Goal: Task Accomplishment & Management: Use online tool/utility

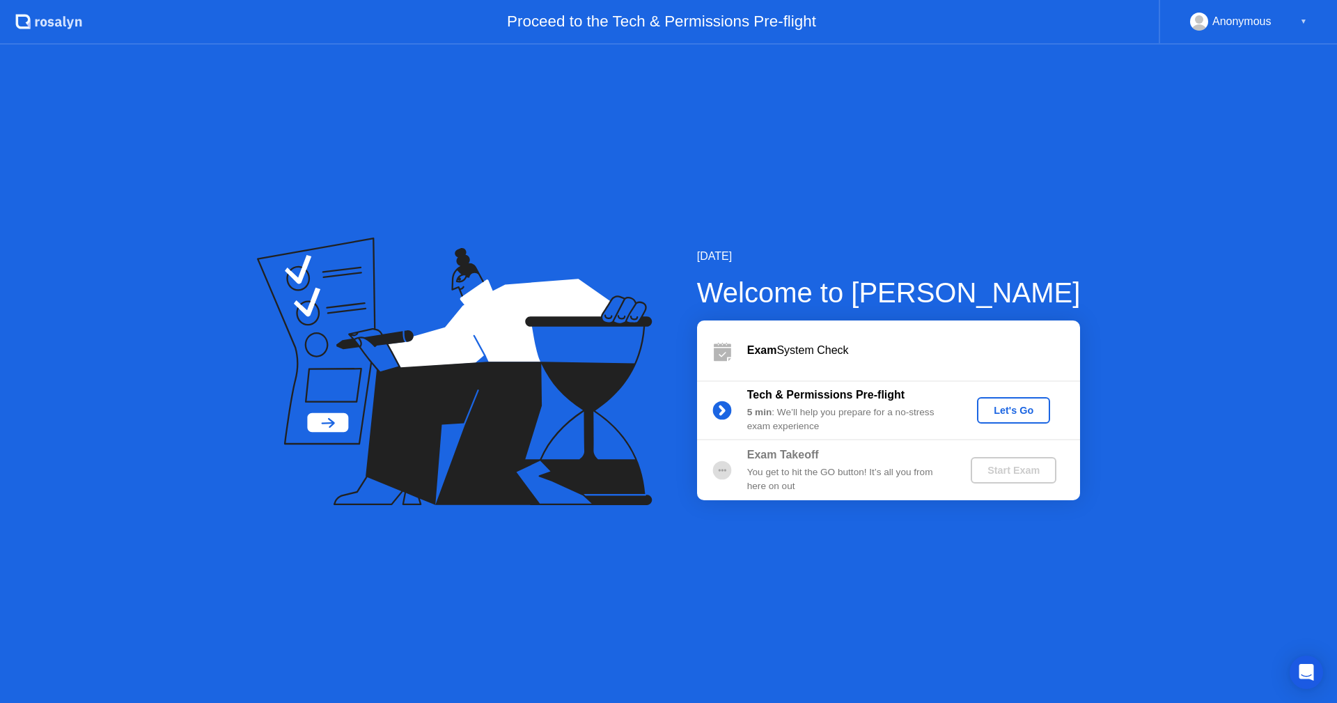
click at [1011, 409] on div "Let's Go" at bounding box center [1013, 410] width 62 height 11
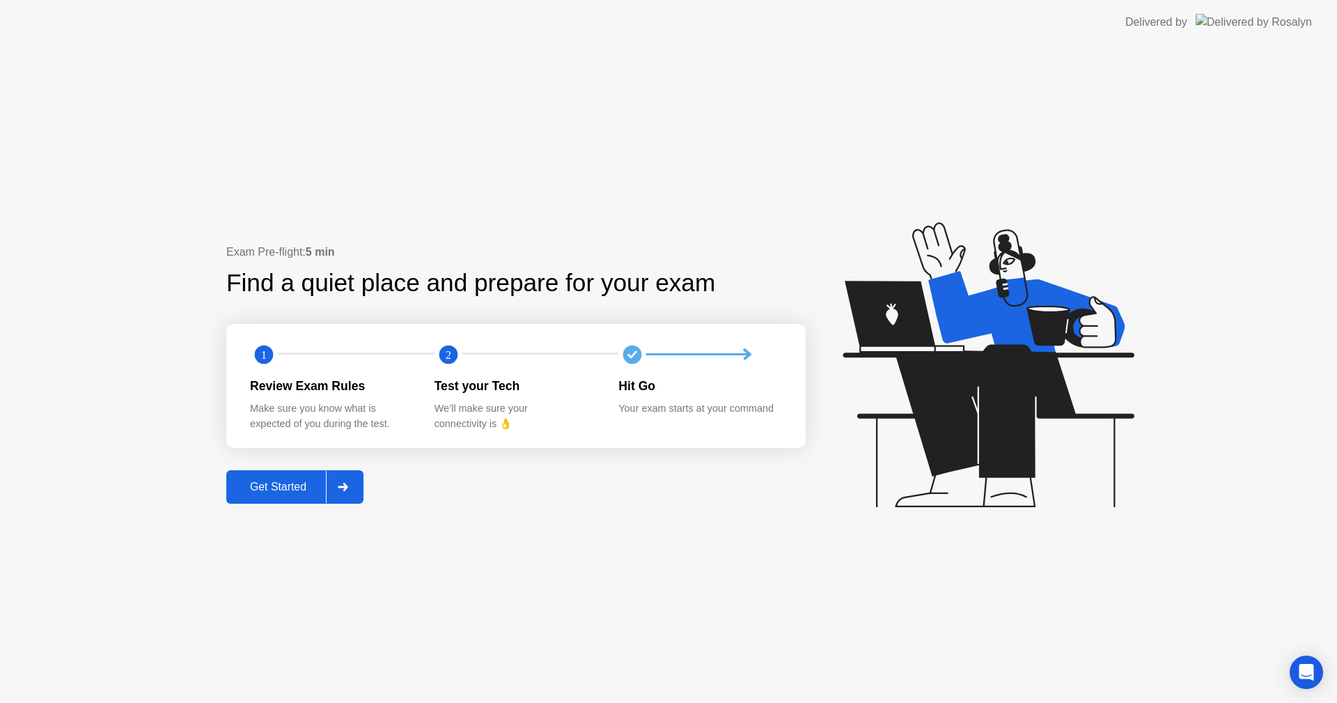
click at [266, 481] on div "Get Started" at bounding box center [277, 486] width 95 height 13
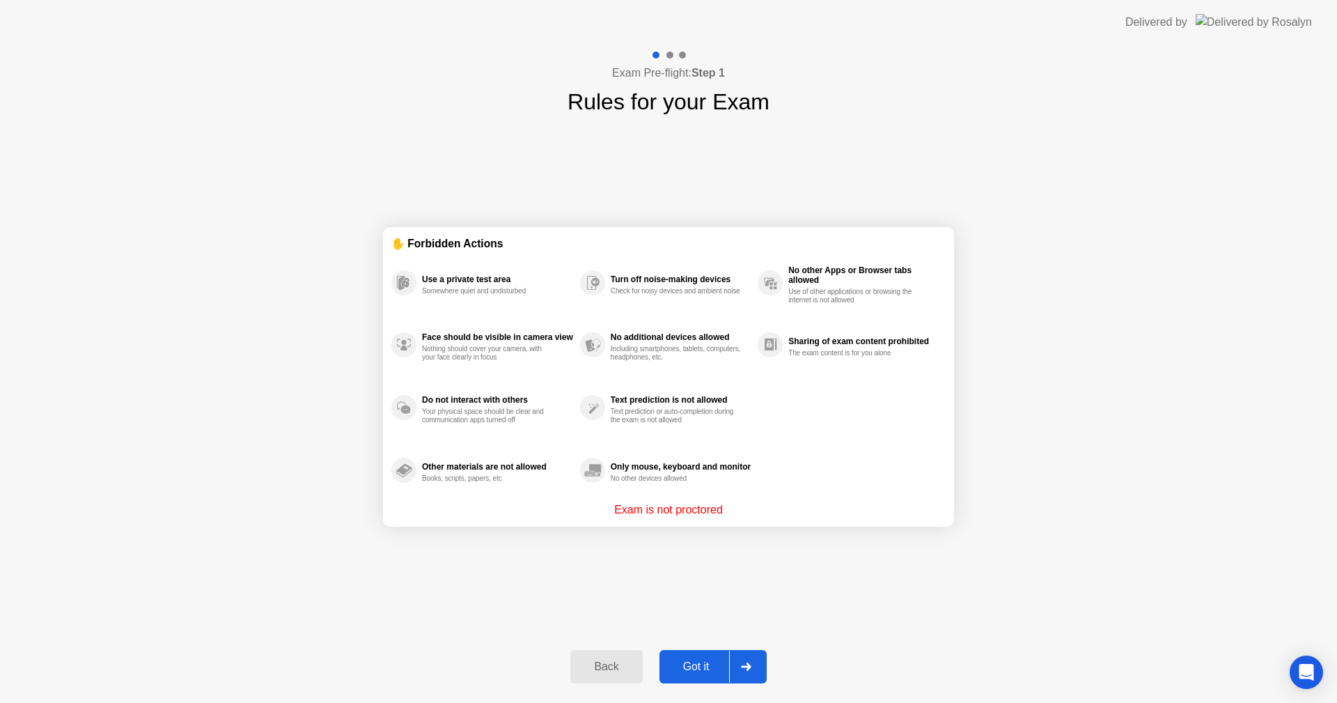
click at [691, 669] on div "Got it" at bounding box center [696, 666] width 65 height 13
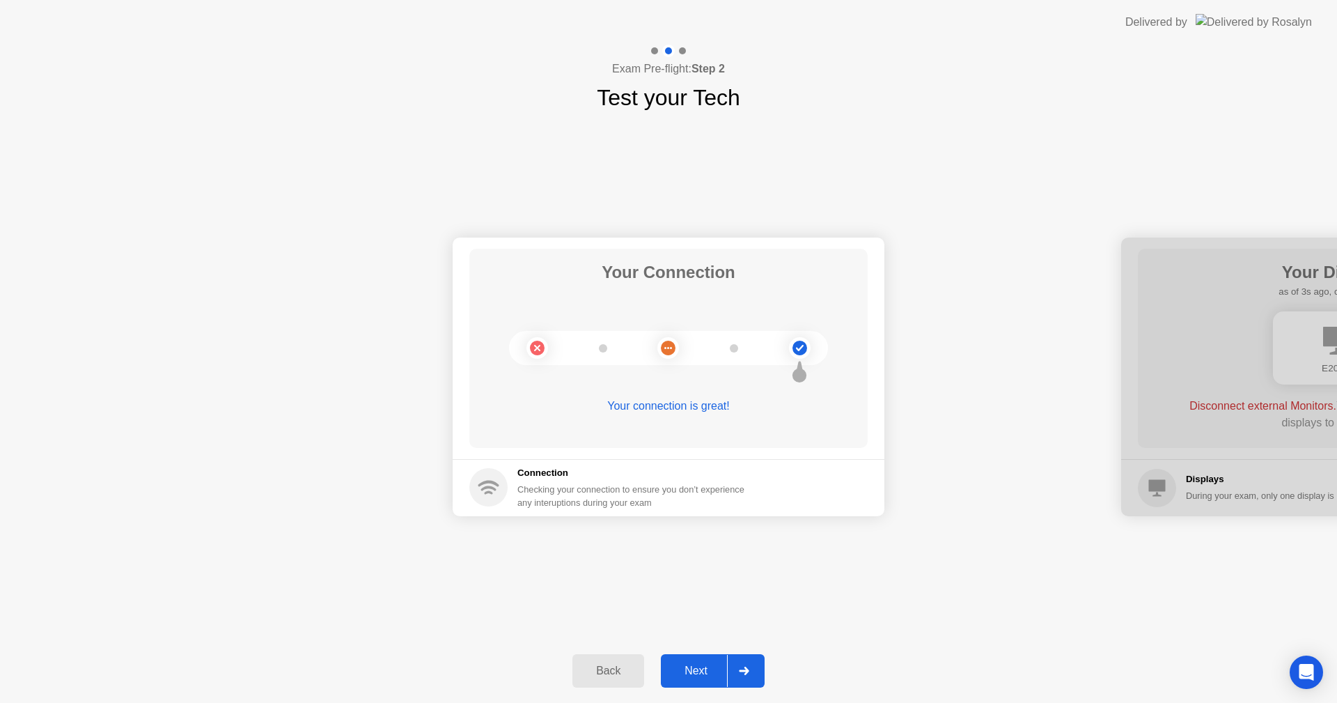
click at [706, 669] on div "Next" at bounding box center [696, 670] width 62 height 13
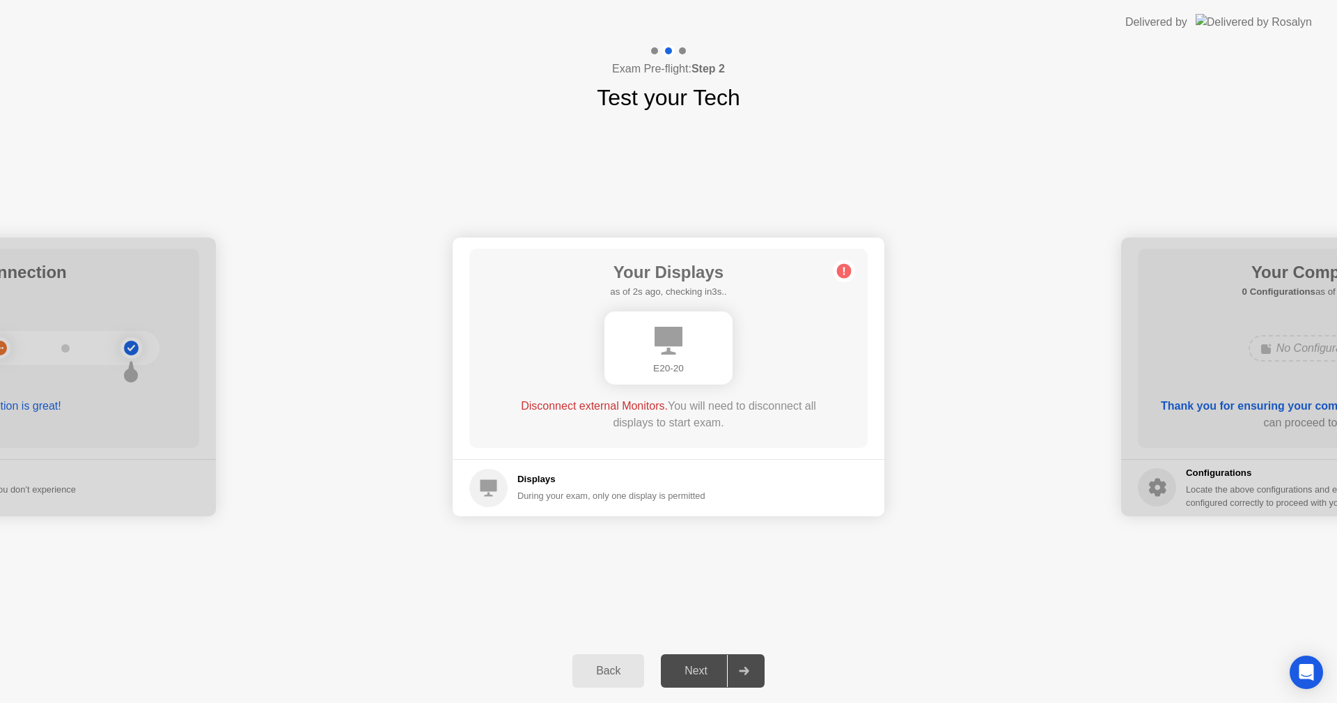
click at [694, 675] on div "Next" at bounding box center [696, 670] width 62 height 13
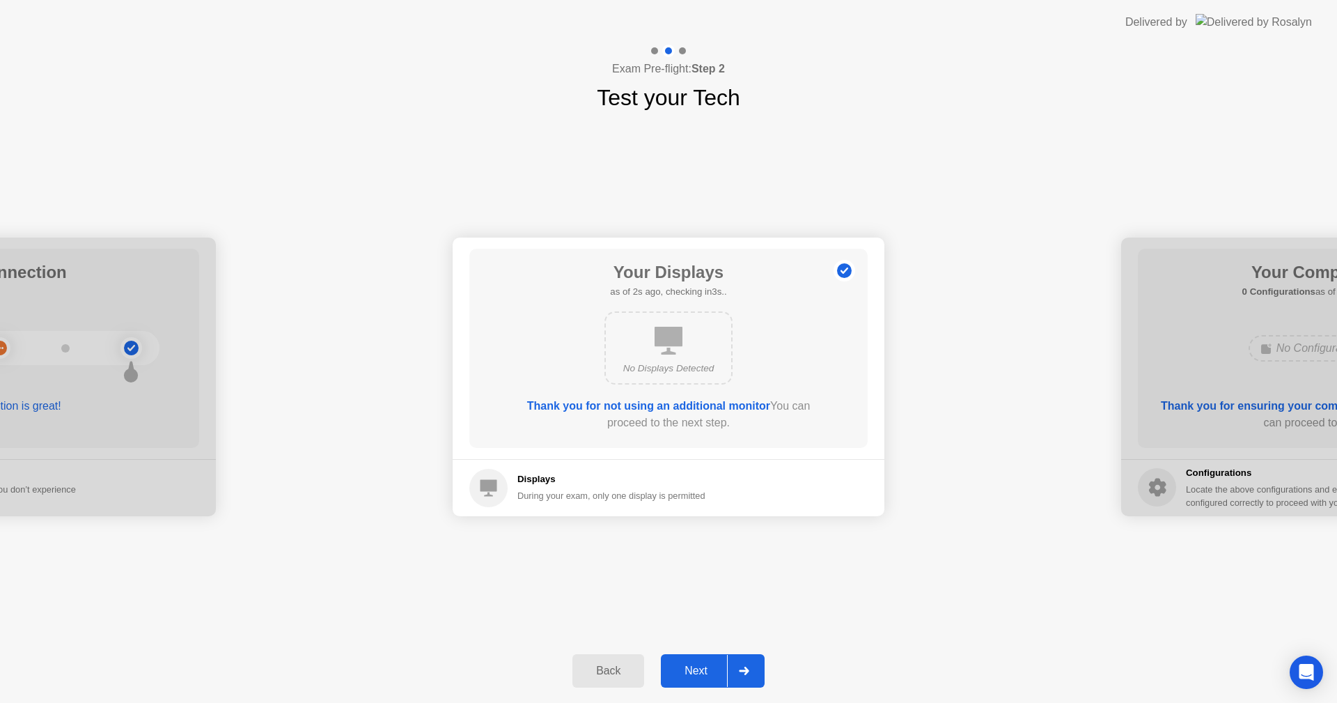
click at [709, 667] on div "Next" at bounding box center [696, 670] width 62 height 13
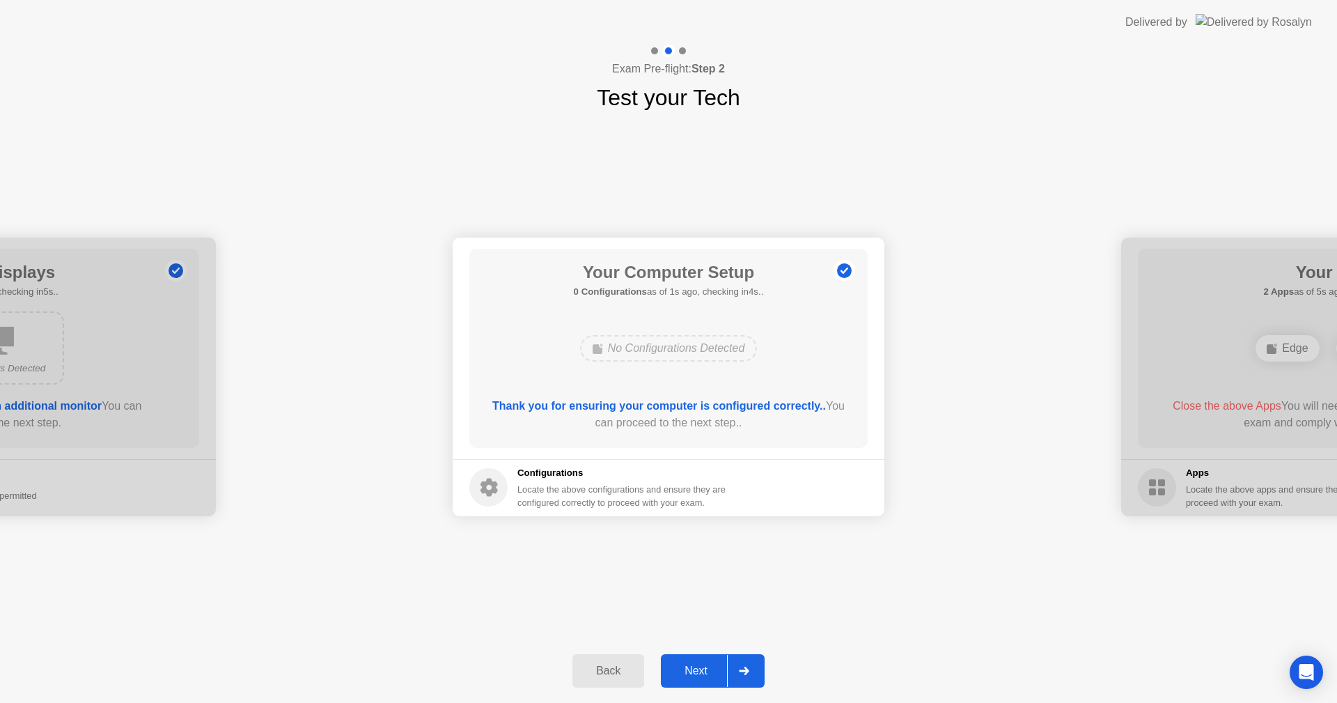
click at [692, 666] on div "Next" at bounding box center [696, 670] width 62 height 13
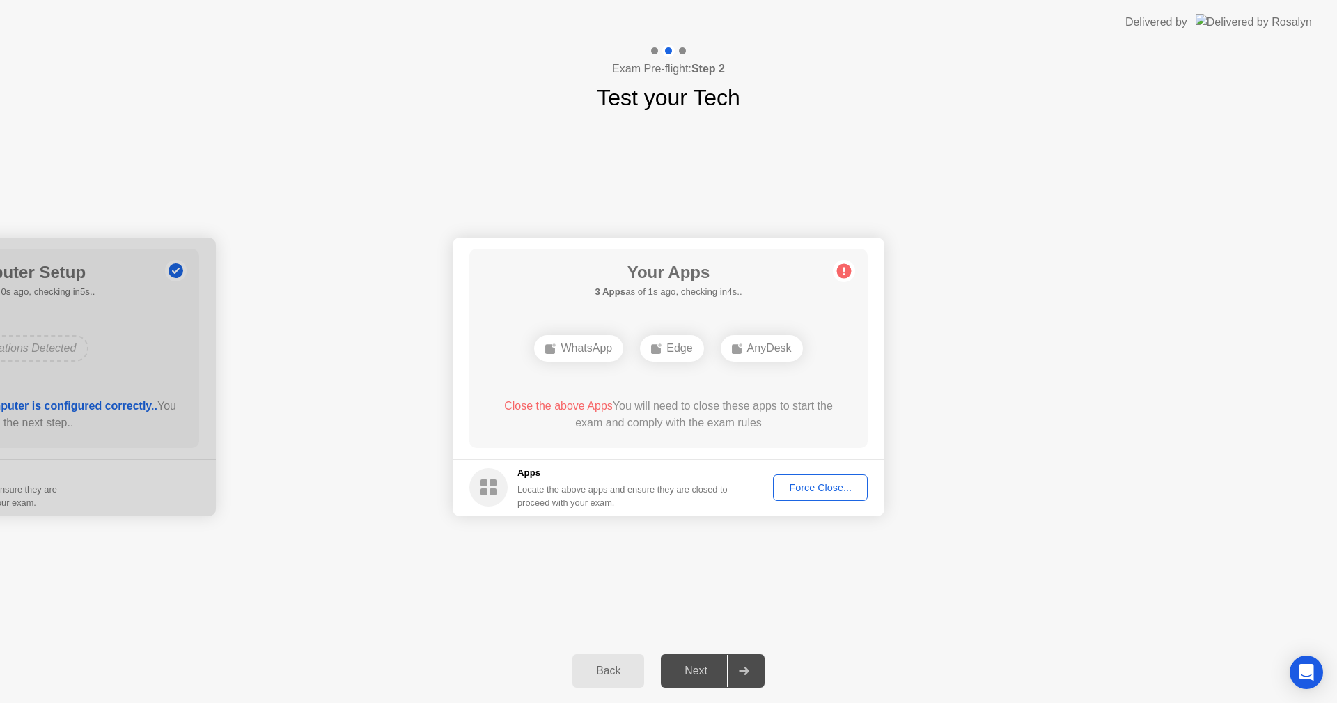
click at [801, 487] on div "Force Close..." at bounding box center [820, 487] width 85 height 11
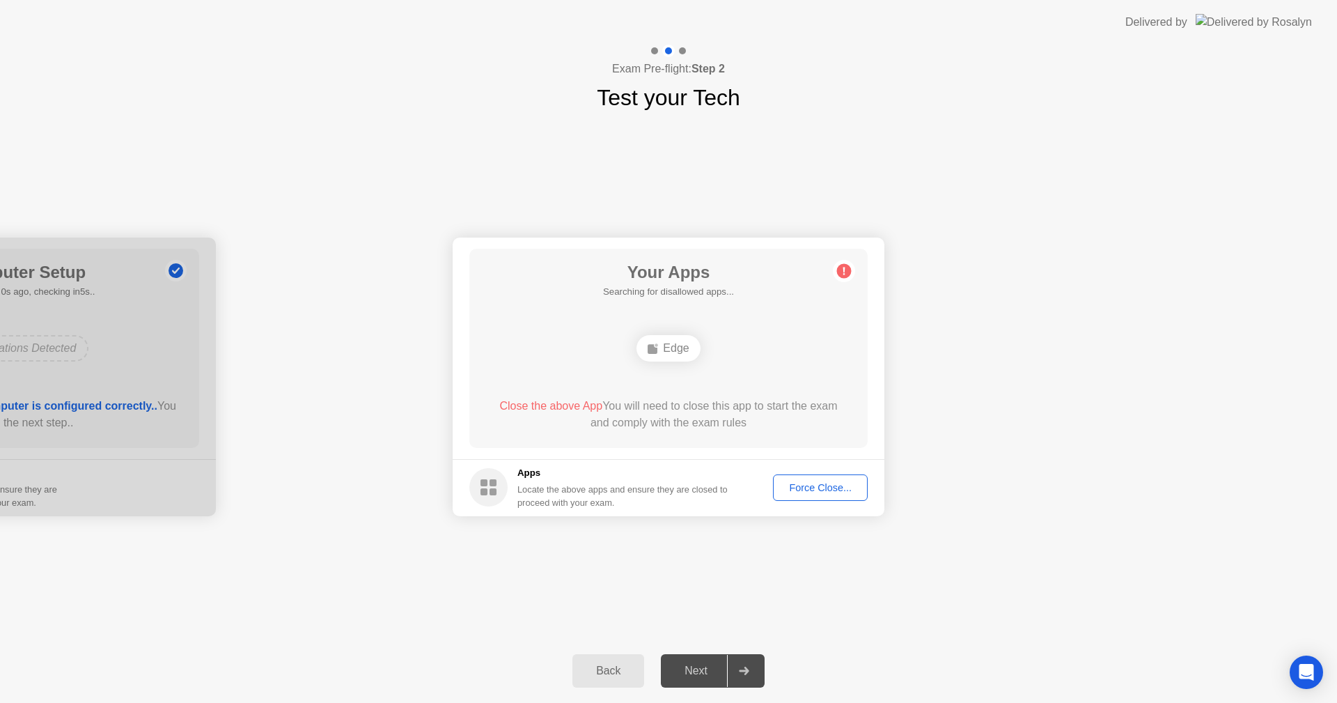
click at [861, 567] on div "Your Connection Your connection is great! Connection Checking your connection t…" at bounding box center [668, 376] width 1337 height 524
click at [809, 486] on div "Force Close..." at bounding box center [820, 487] width 85 height 11
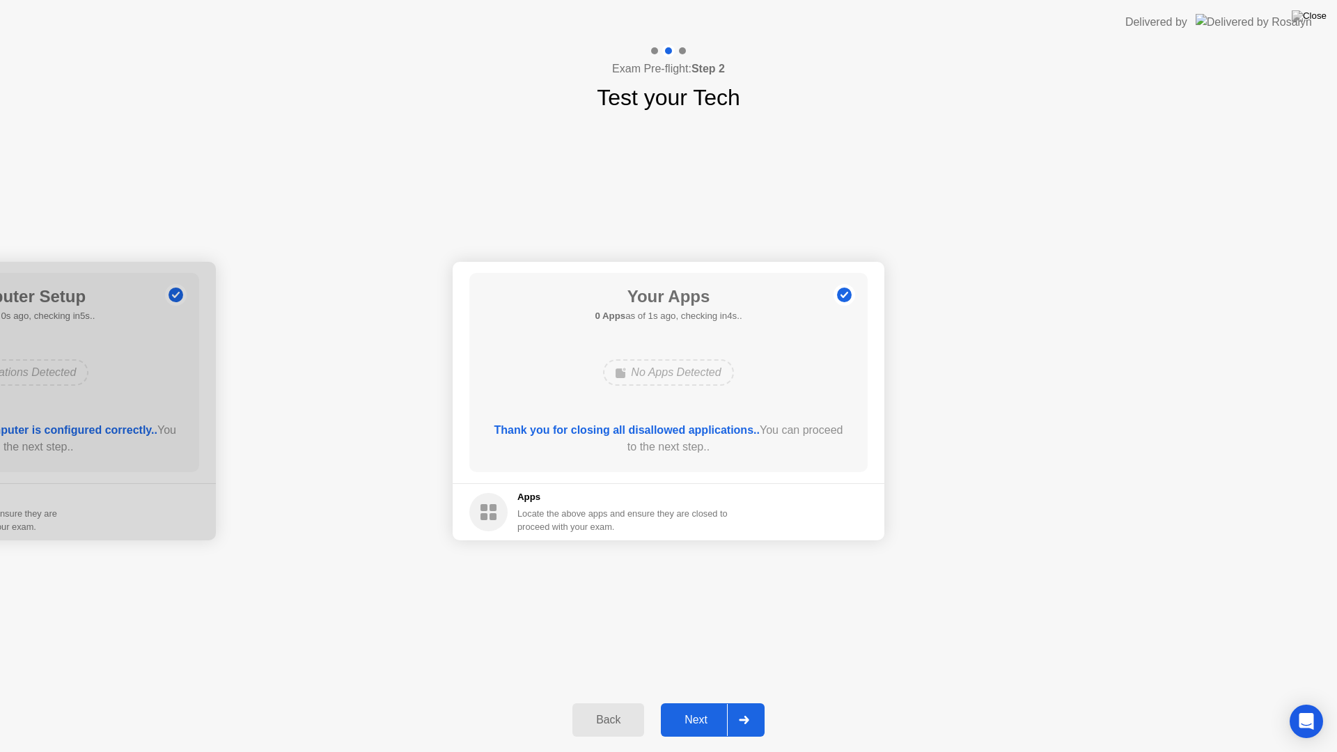
click at [703, 702] on div "Next" at bounding box center [696, 720] width 62 height 13
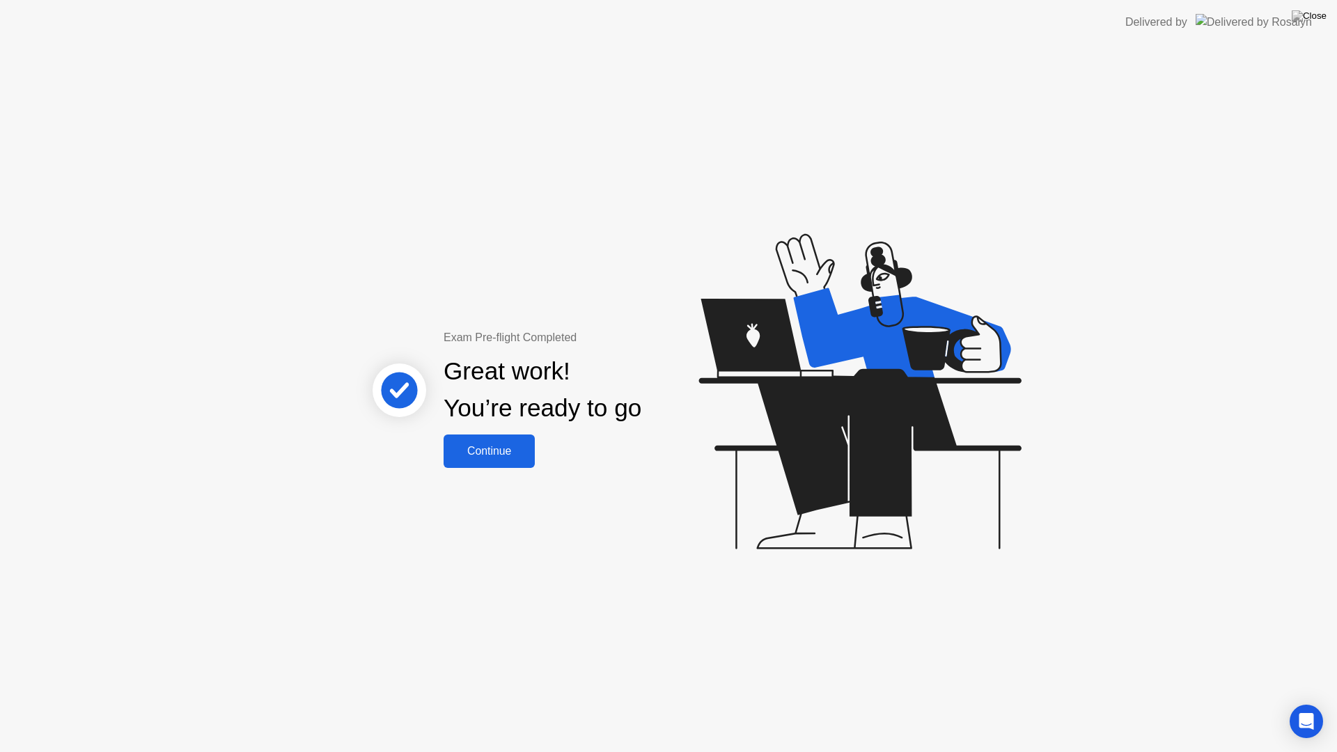
click at [511, 454] on div "Continue" at bounding box center [489, 451] width 83 height 13
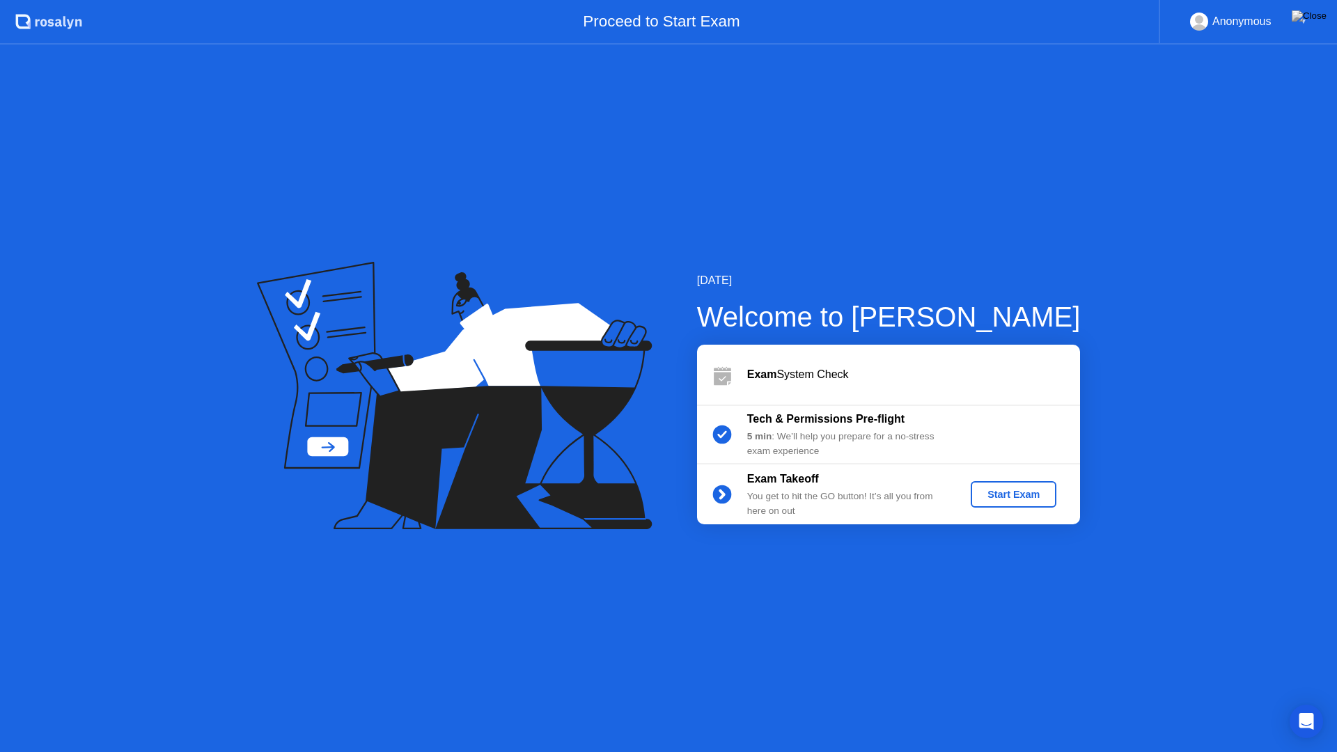
click at [993, 499] on div "Start Exam" at bounding box center [1013, 494] width 75 height 11
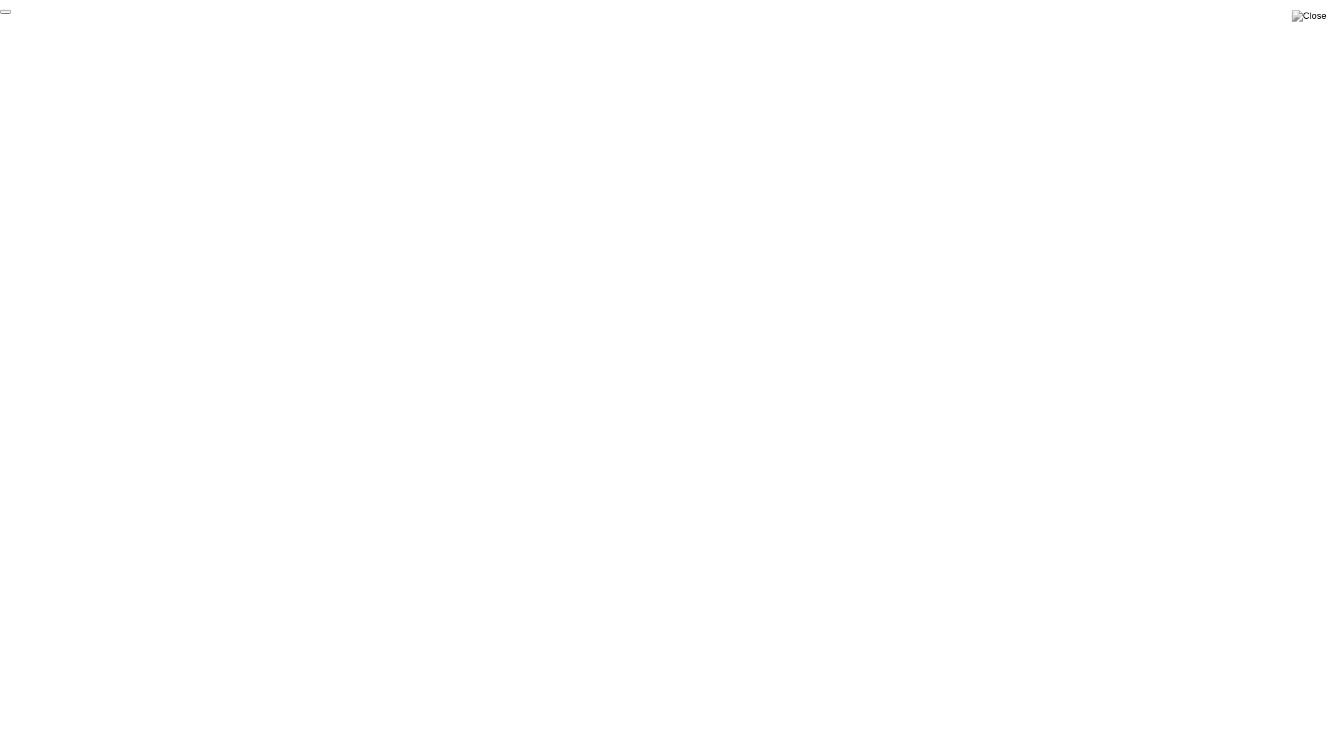
click div "End Proctoring Session"
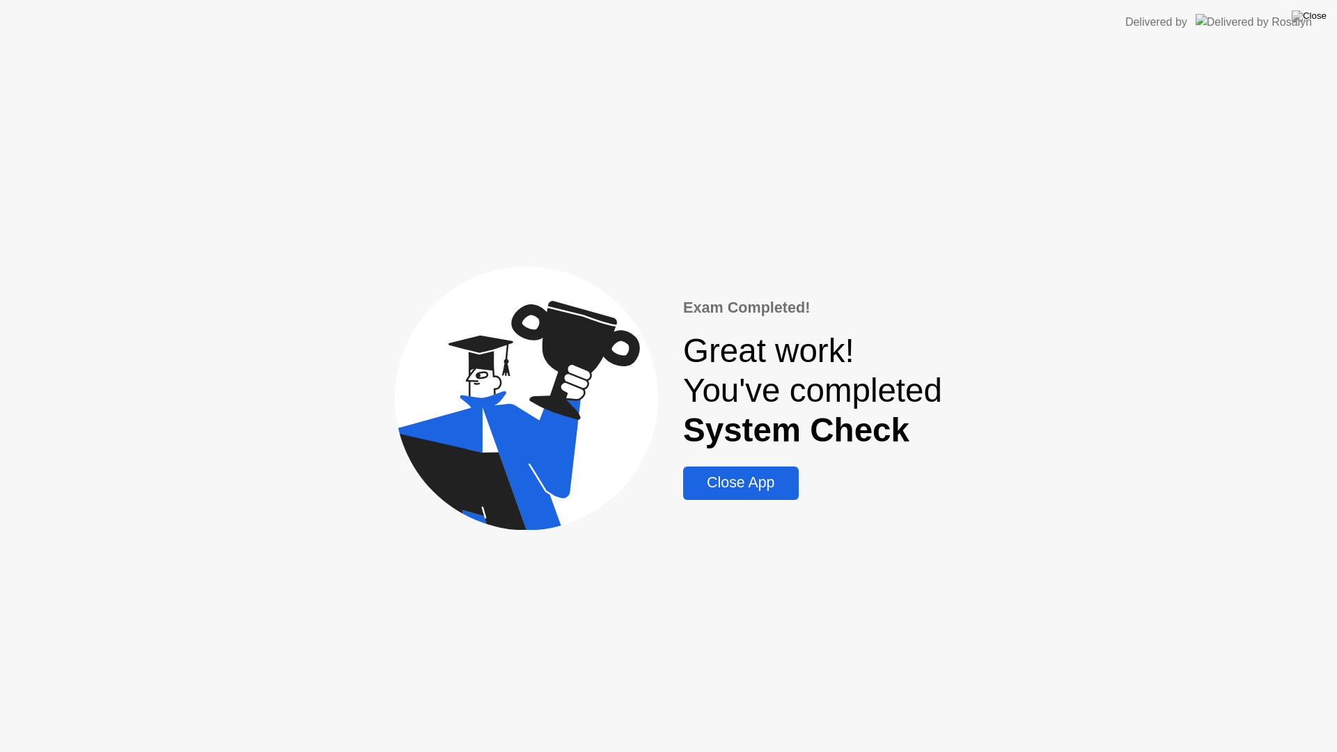
click at [769, 492] on div "Close App" at bounding box center [740, 482] width 107 height 17
